Goal: Communication & Community: Participate in discussion

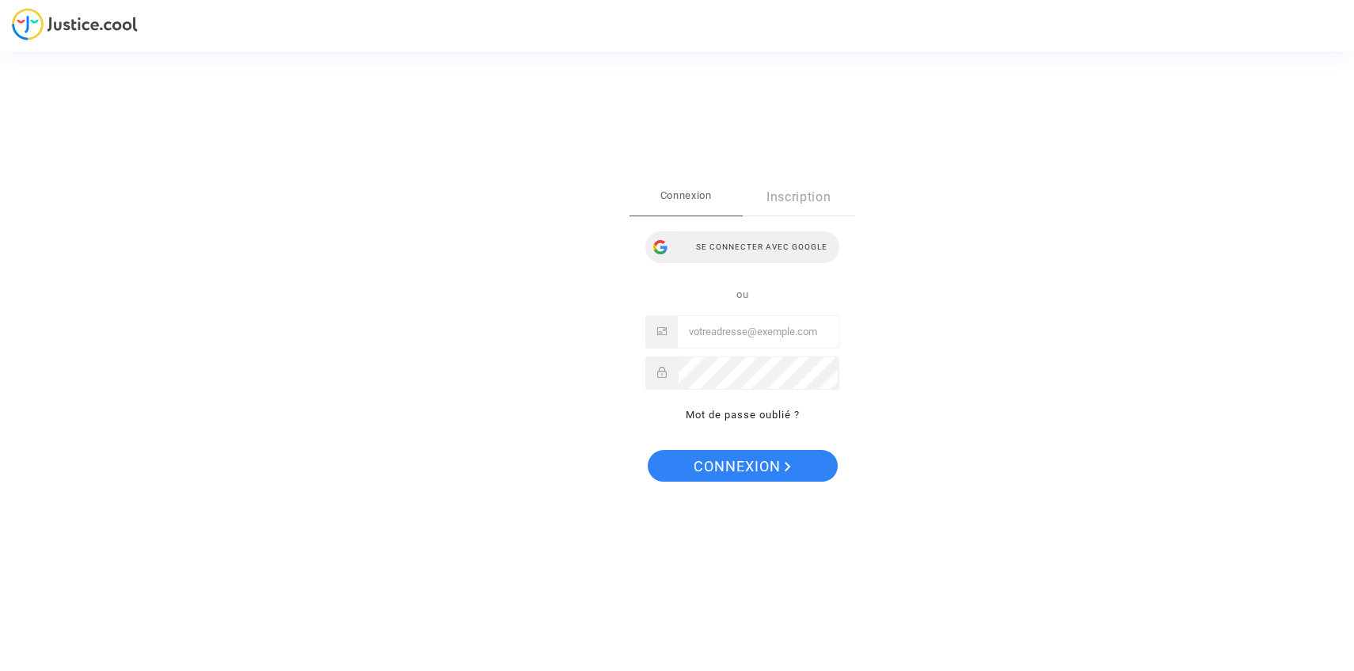
click at [702, 250] on div "Se connecter avec Google" at bounding box center [742, 247] width 194 height 32
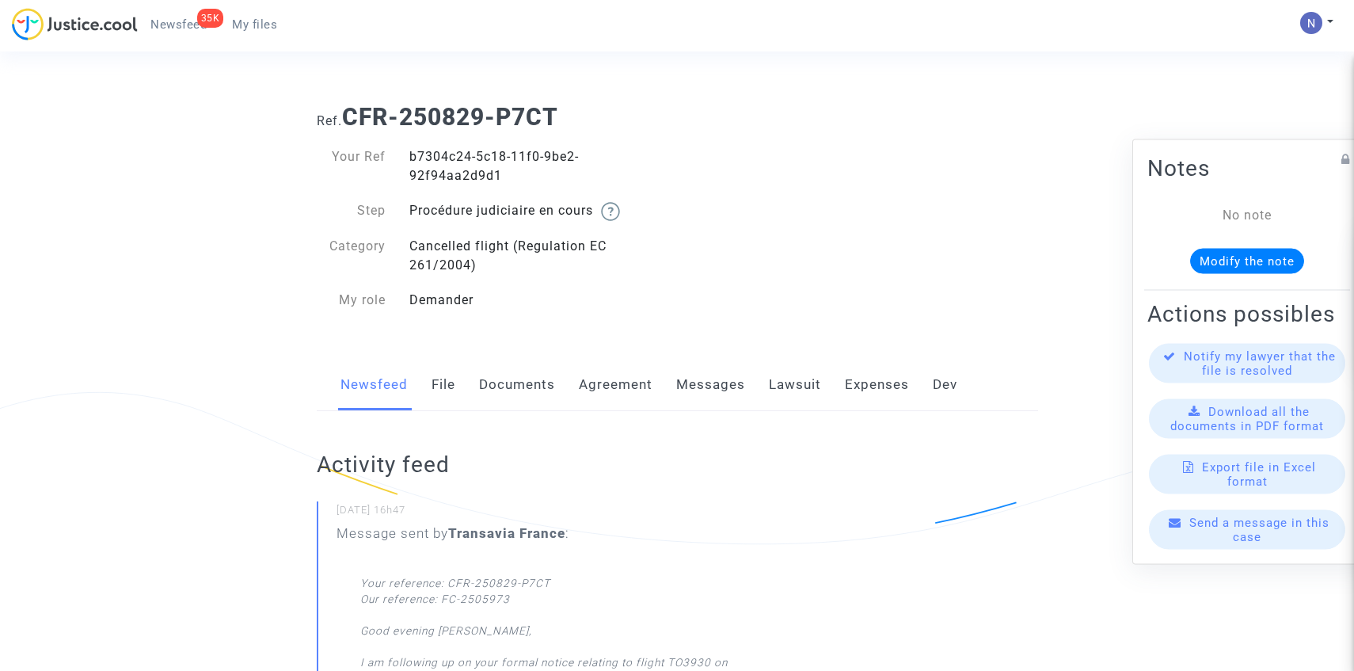
click at [706, 391] on link "Messages" at bounding box center [710, 385] width 69 height 52
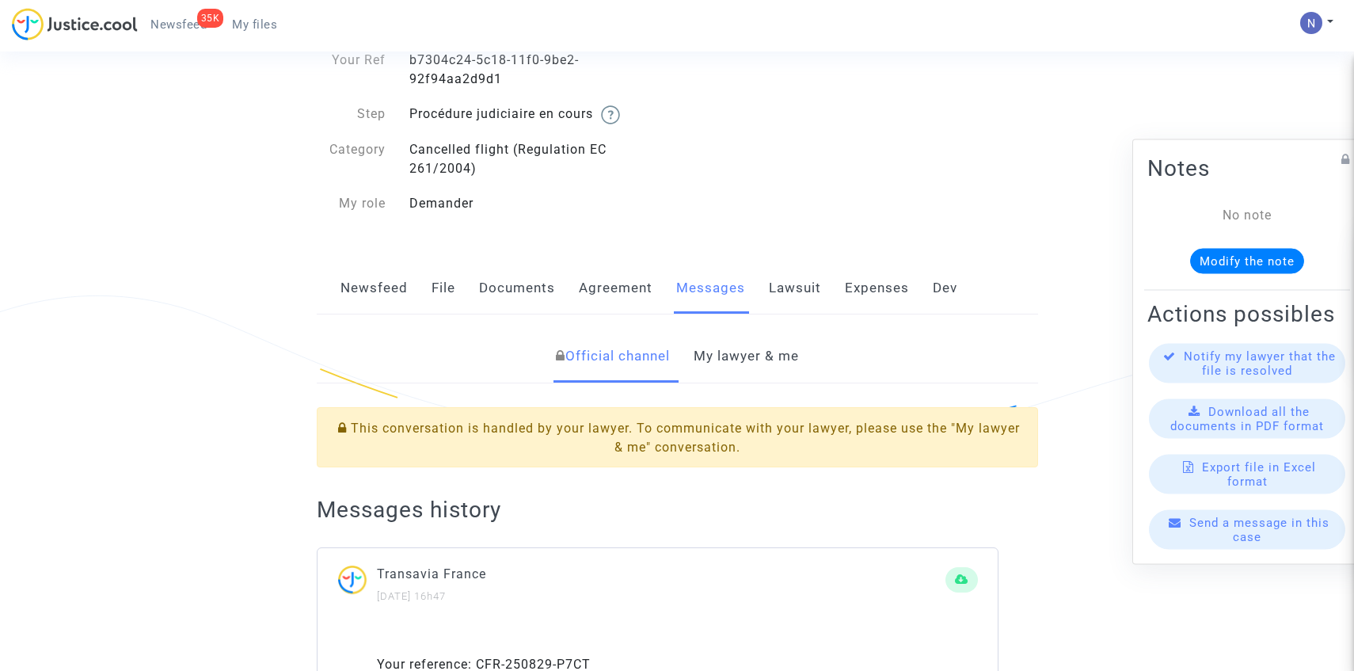
scroll to position [108, 0]
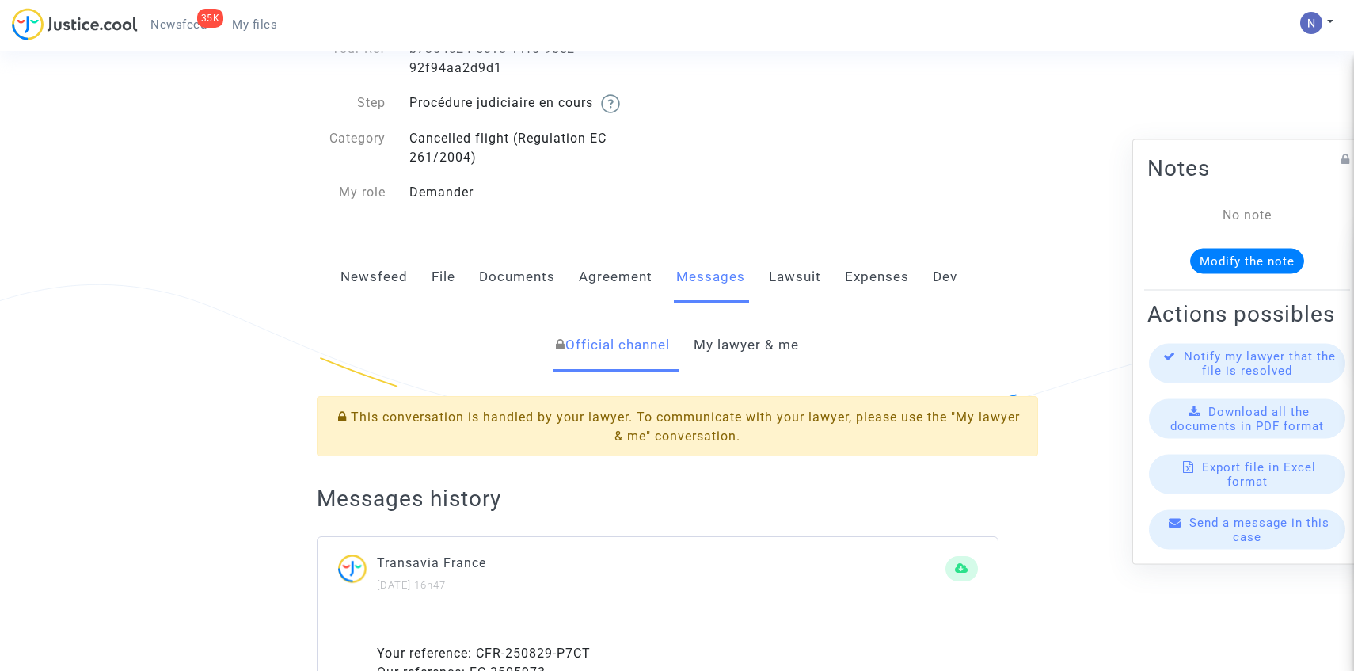
click at [738, 351] on link "My lawyer & me" at bounding box center [746, 345] width 105 height 52
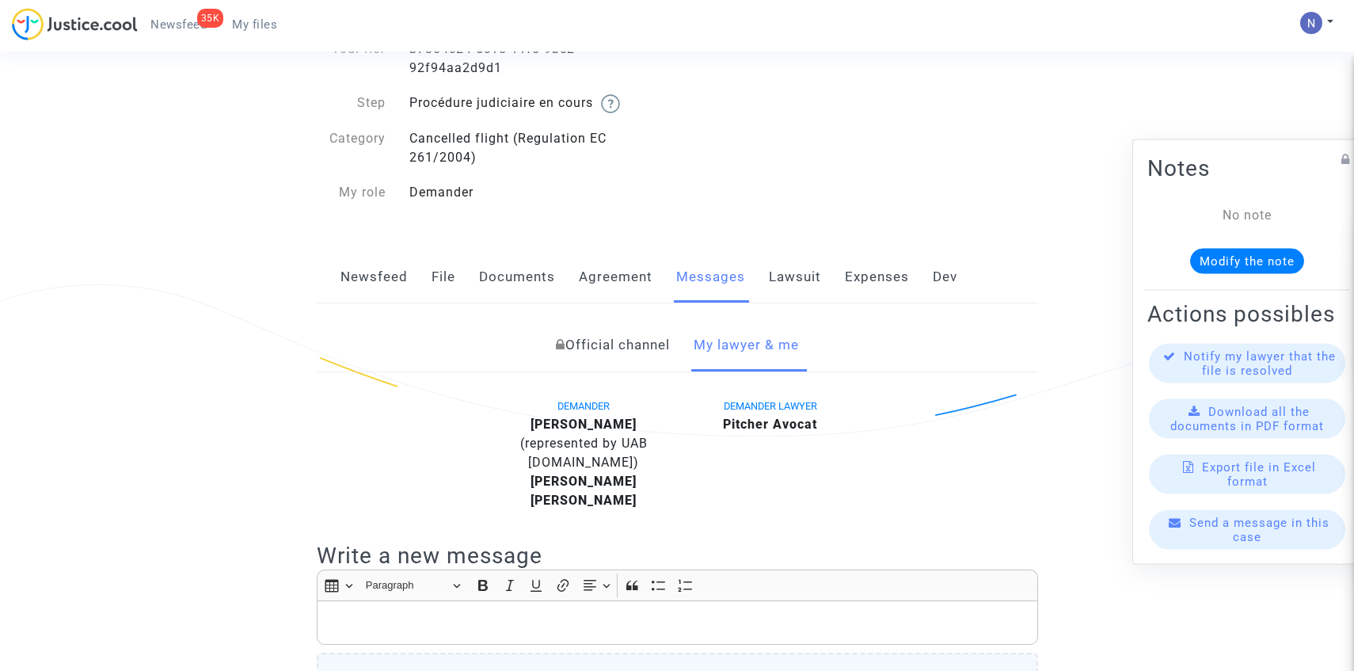
click at [543, 465] on span "(represented by UAB [DOMAIN_NAME])" at bounding box center [583, 452] width 127 height 34
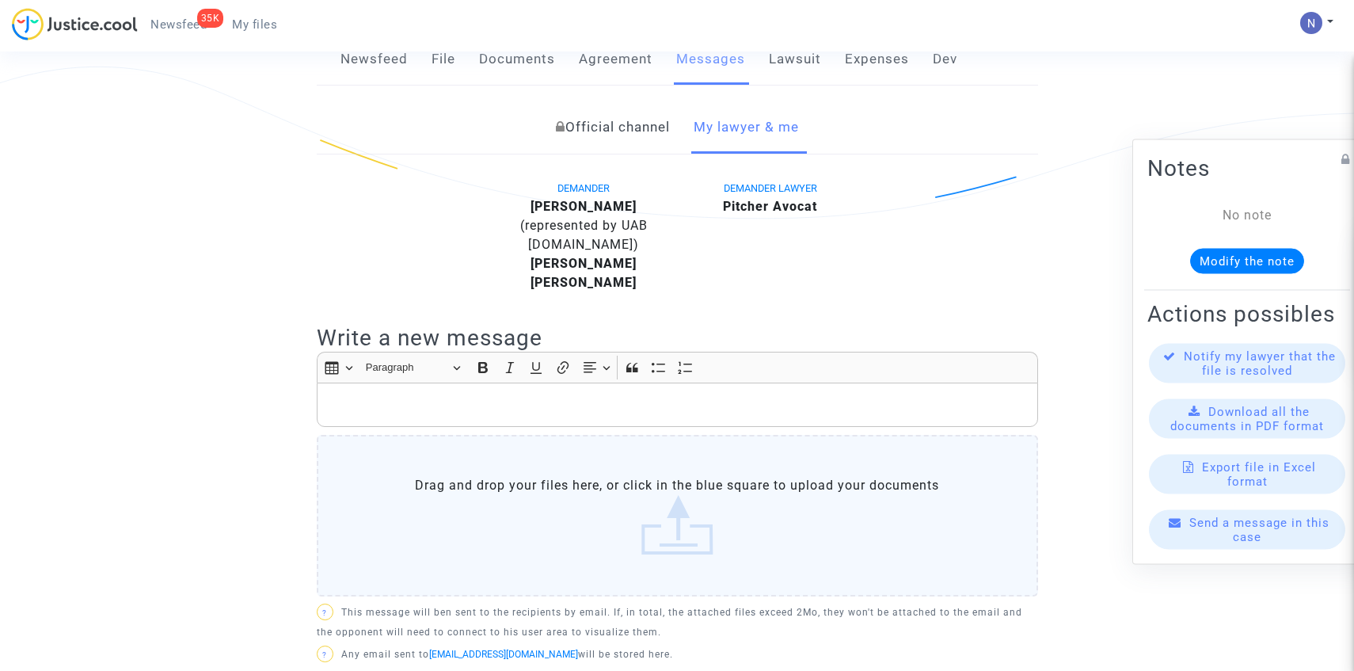
click at [543, 465] on label "Drag and drop your files here, or click in the blue square to upload your docum…" at bounding box center [677, 516] width 721 height 162
click at [0, 0] on input "Drag and drop your files here, or click in the blue square to upload your docum…" at bounding box center [0, 0] width 0 height 0
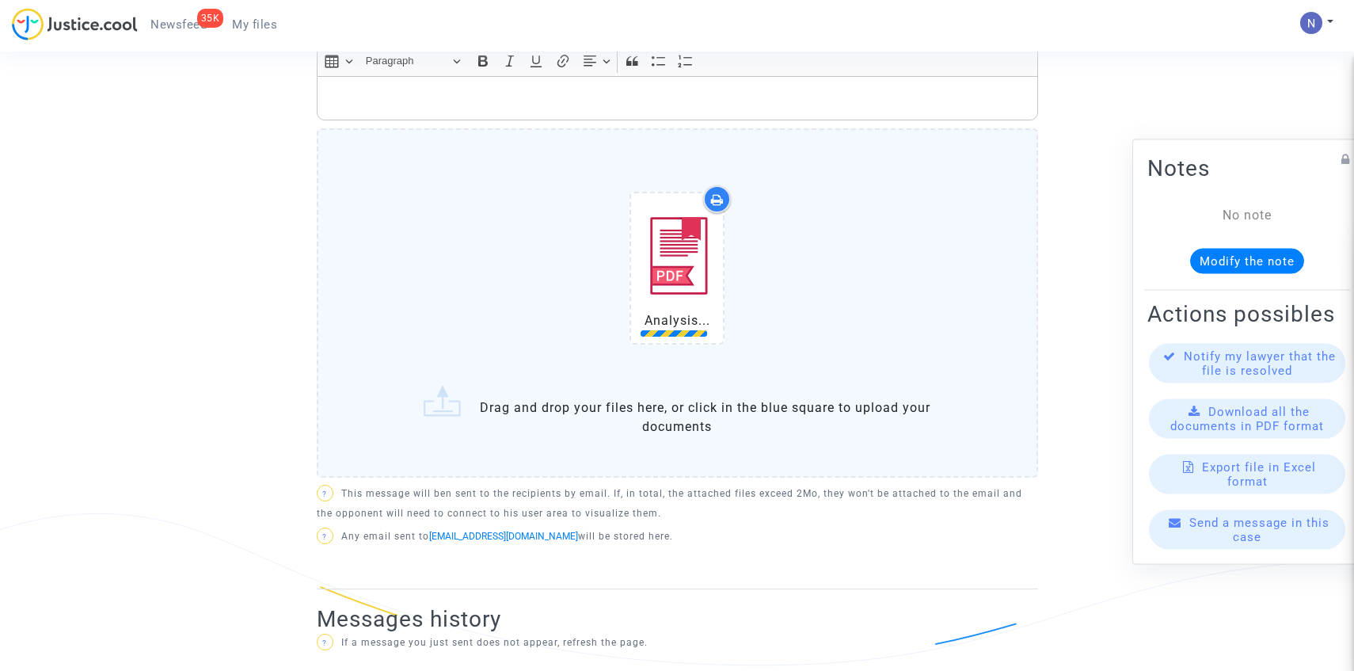
scroll to position [644, 0]
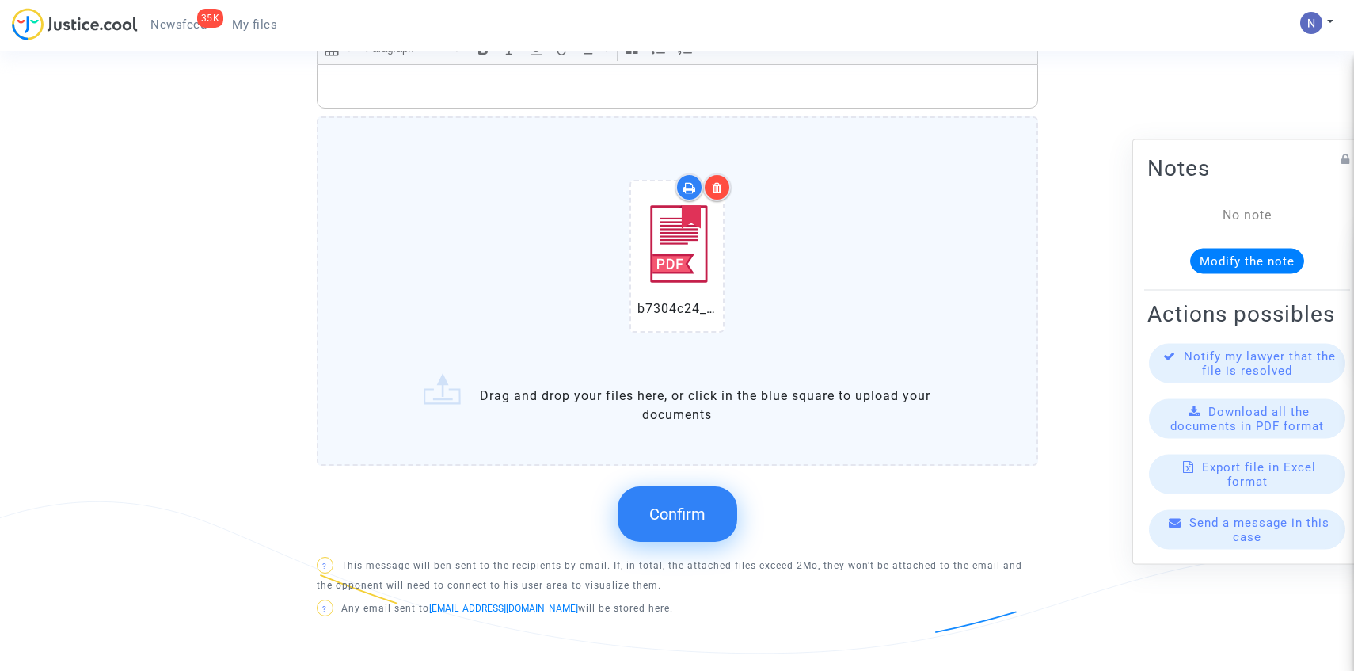
click at [665, 523] on span "Confirm" at bounding box center [677, 513] width 56 height 19
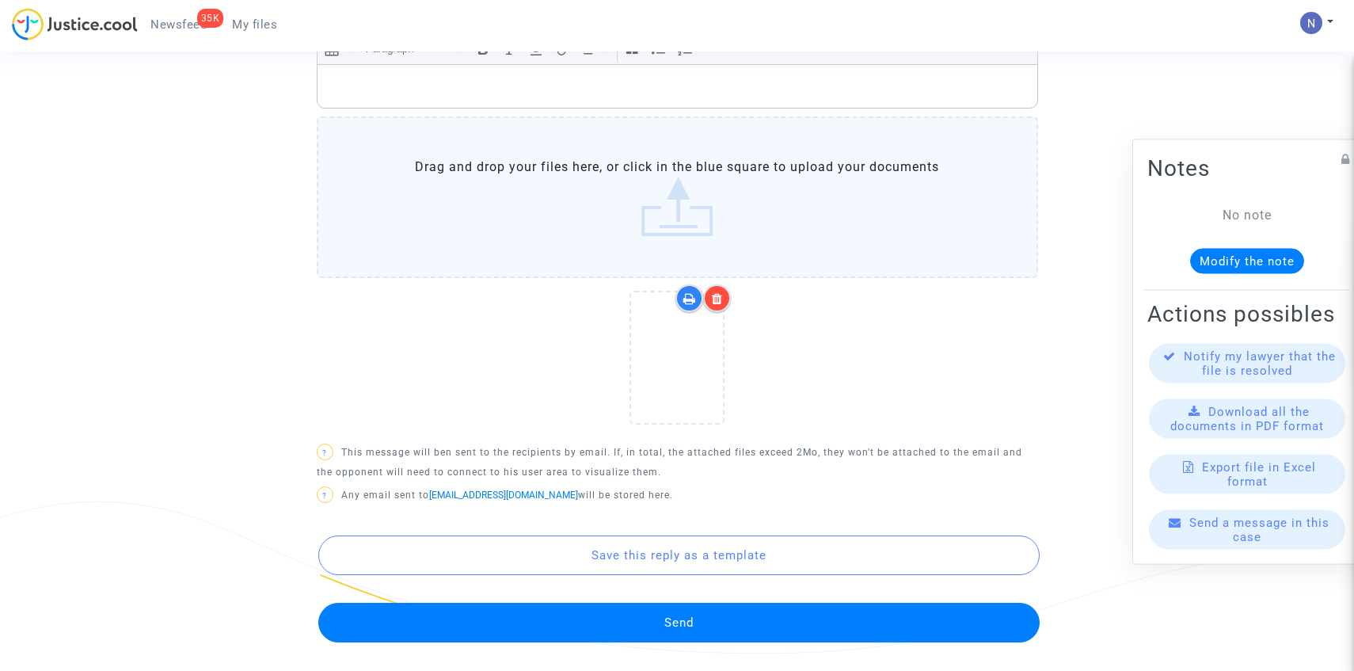
click at [570, 619] on button "Send" at bounding box center [678, 622] width 721 height 40
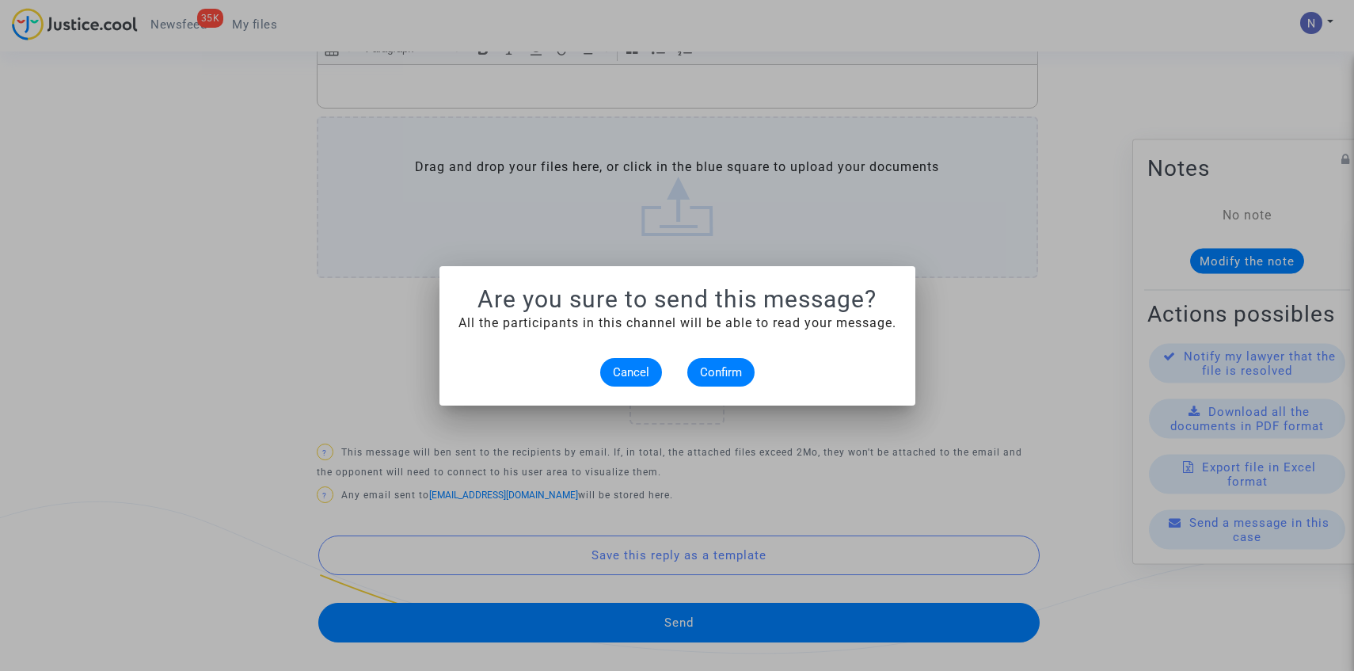
click at [728, 388] on mat-dialog-container "Are you sure to send this message? All the participants in this channel will be…" at bounding box center [677, 335] width 476 height 139
click at [728, 382] on button "Confirm" at bounding box center [720, 372] width 67 height 29
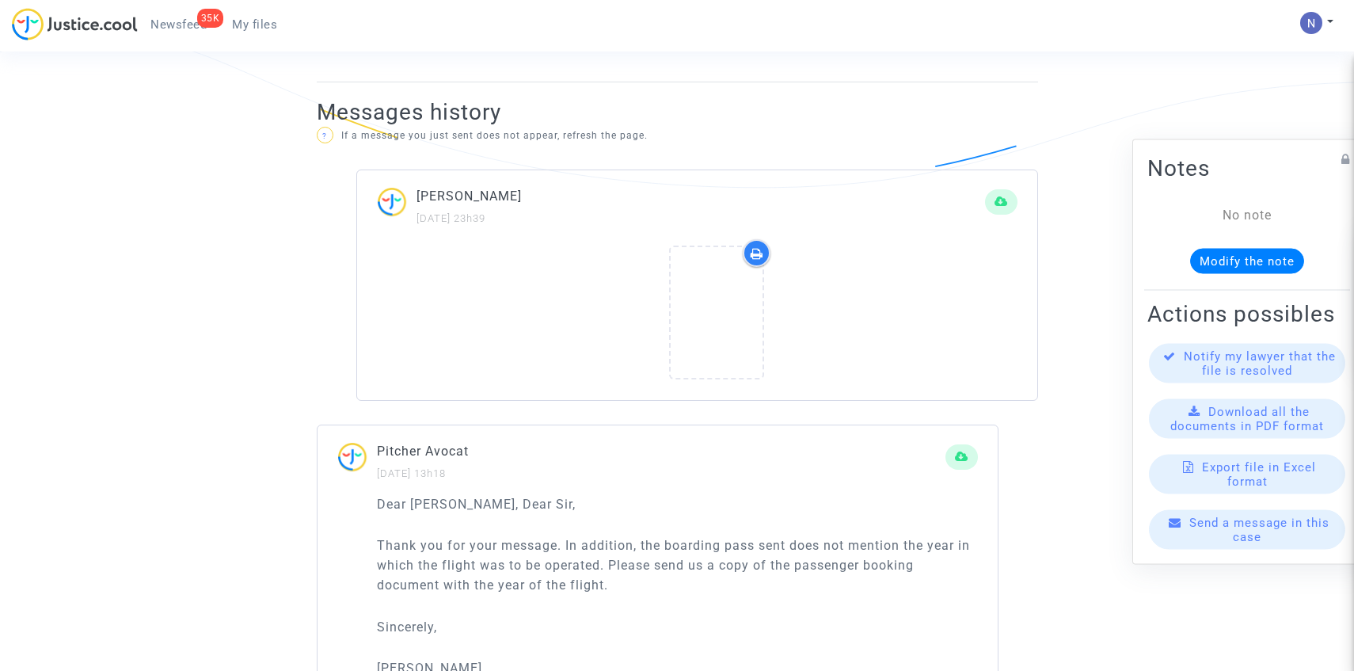
scroll to position [1111, 0]
